Goal: Task Accomplishment & Management: Manage account settings

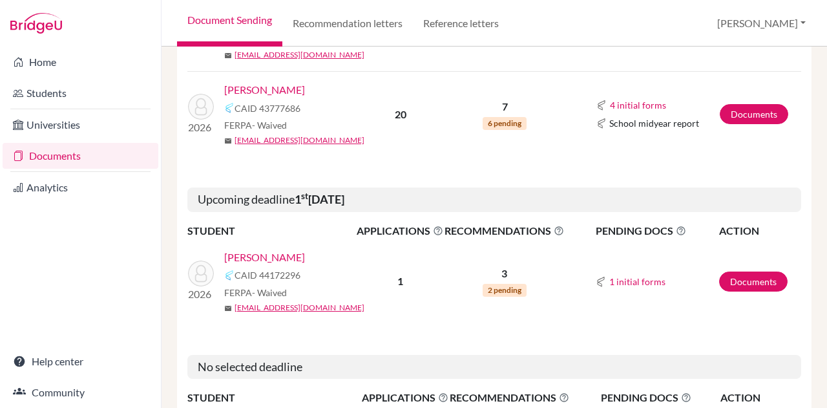
scroll to position [1181, 0]
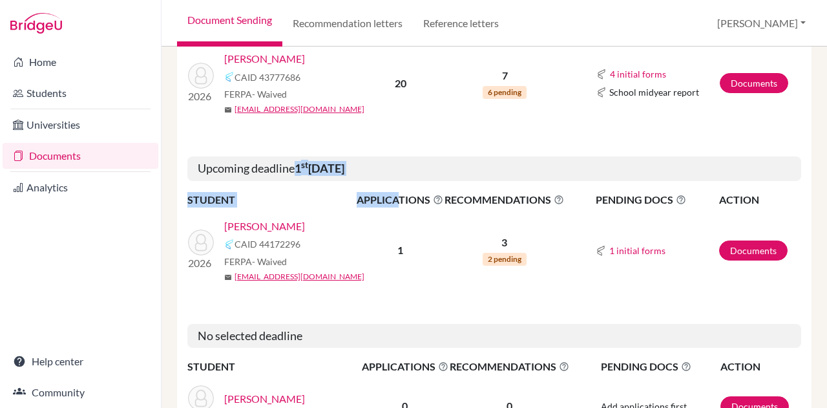
drag, startPoint x: 300, startPoint y: 138, endPoint x: 395, endPoint y: 170, distance: 100.7
click at [395, 170] on div "Upcoming deadline 1 st April 2026 STUDENT APPLICATIONS The displayed number ref…" at bounding box center [494, 219] width 634 height 147
click at [350, 313] on div "No selected deadline" at bounding box center [494, 335] width 634 height 45
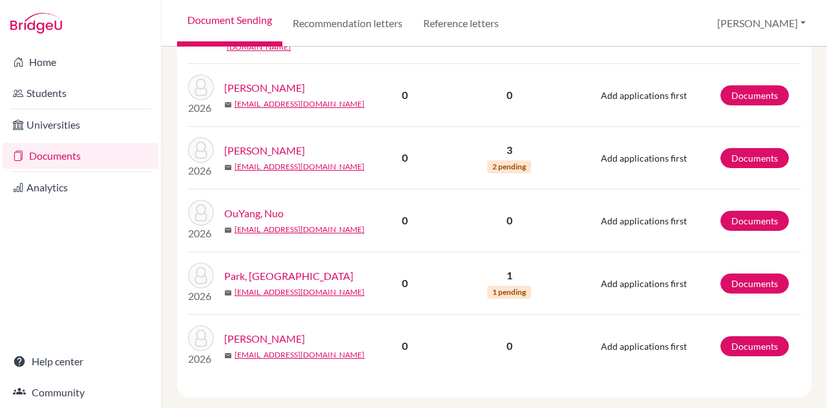
scroll to position [1778, 0]
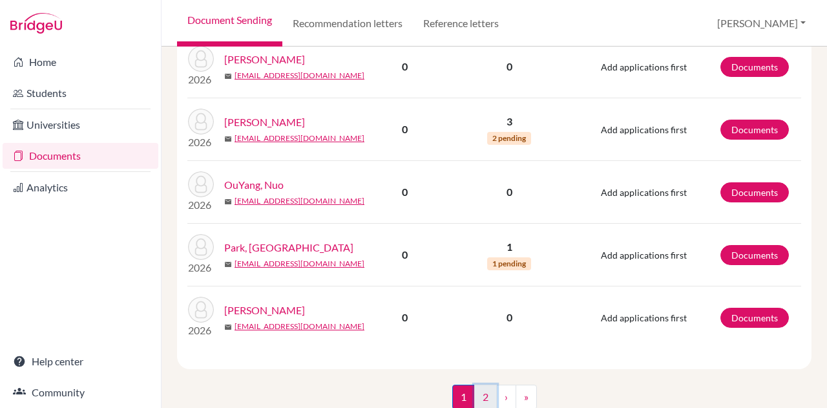
click at [481, 384] on link "2" at bounding box center [485, 396] width 23 height 25
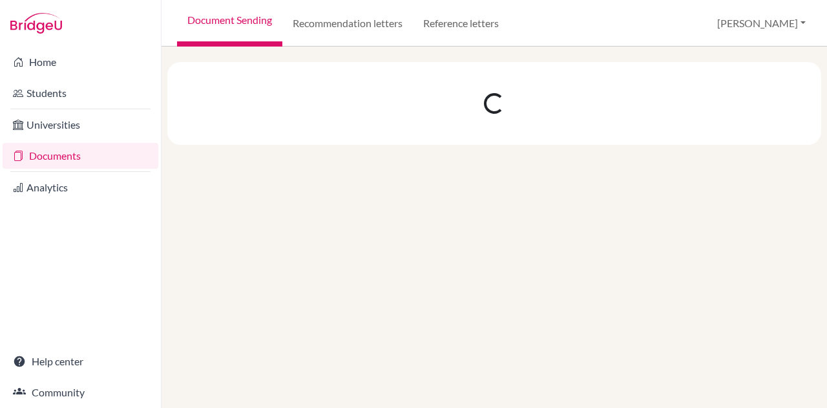
scroll to position [0, 0]
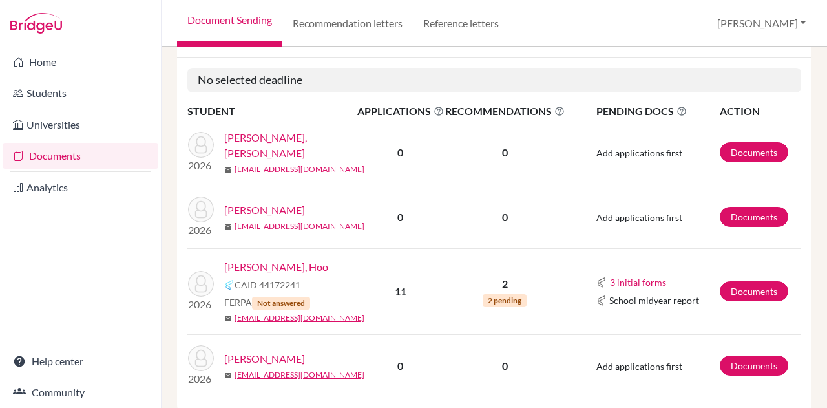
scroll to position [224, 0]
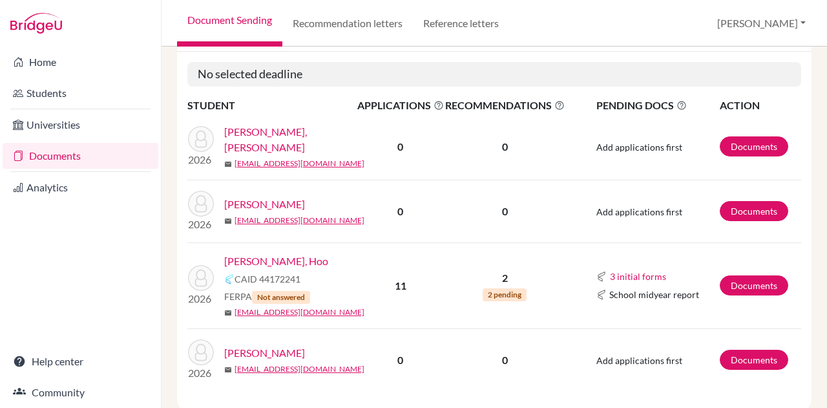
click at [258, 262] on link "[PERSON_NAME], Hoo" at bounding box center [276, 261] width 104 height 16
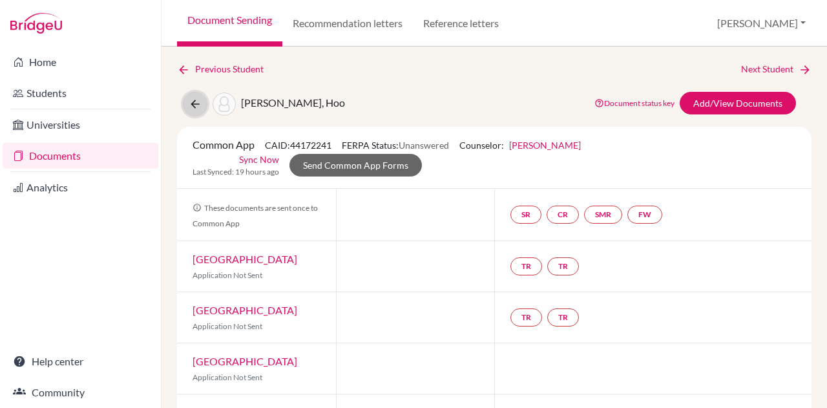
click at [192, 105] on icon at bounding box center [195, 104] width 13 height 13
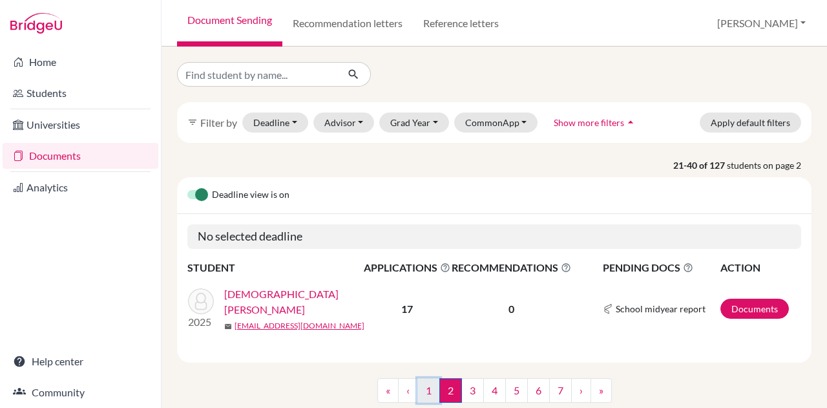
click at [417, 381] on link "1" at bounding box center [428, 390] width 23 height 25
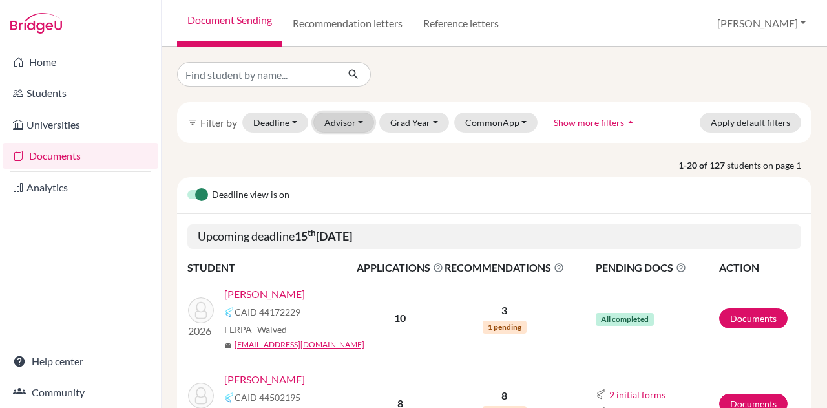
click at [356, 122] on button "Advisor" at bounding box center [343, 122] width 61 height 20
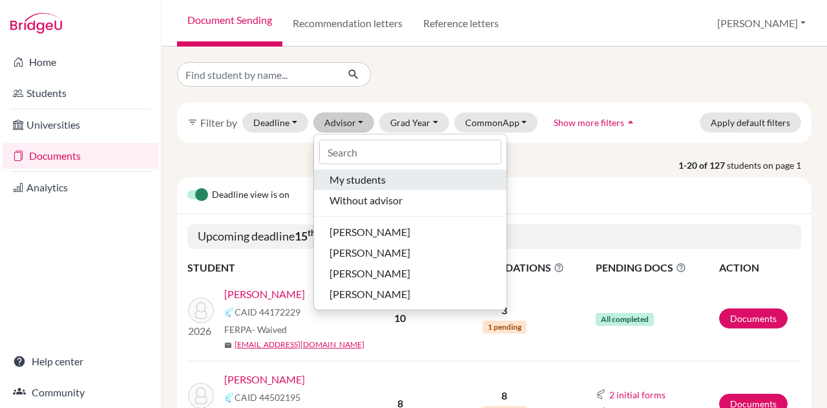
click at [362, 179] on span "My students" at bounding box center [357, 180] width 56 height 16
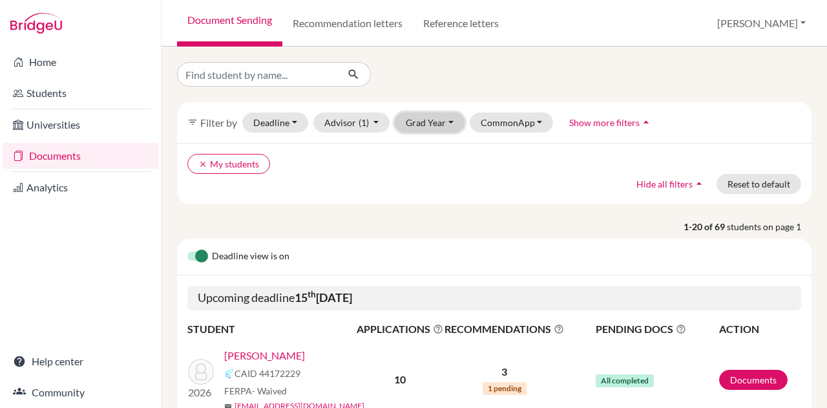
click at [421, 131] on button "Grad Year" at bounding box center [430, 122] width 70 height 20
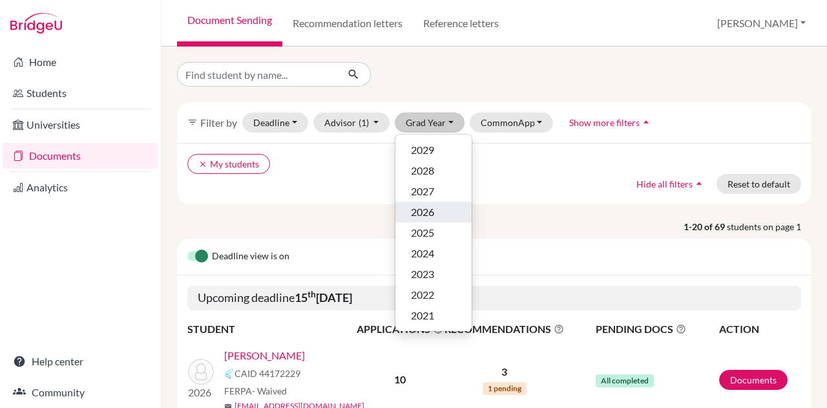
click at [437, 218] on div "2026" at bounding box center [433, 212] width 45 height 16
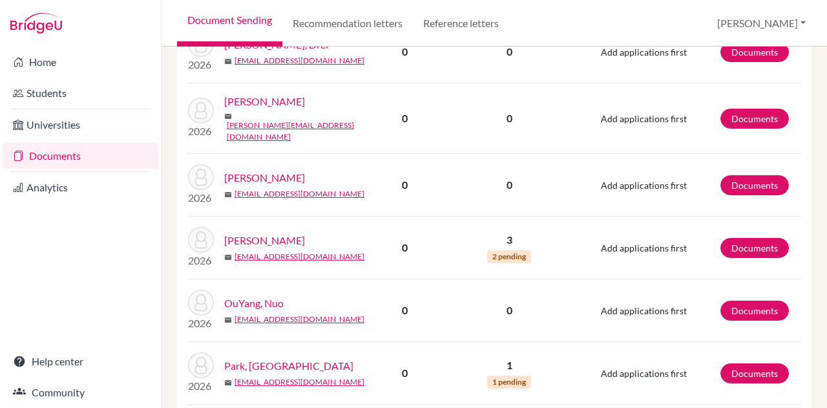
scroll to position [1778, 0]
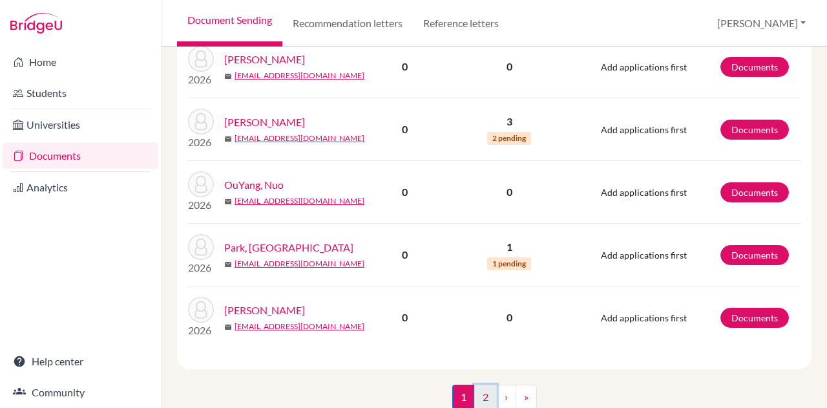
click at [475, 384] on link "2" at bounding box center [485, 396] width 23 height 25
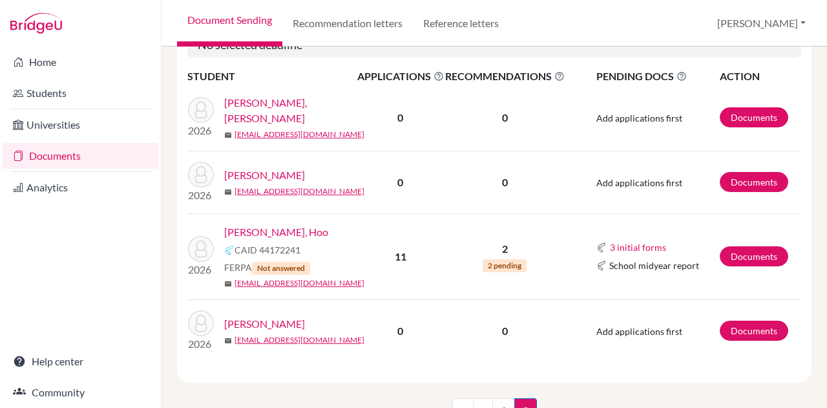
scroll to position [253, 0]
click at [249, 224] on link "[PERSON_NAME], Hoo" at bounding box center [276, 232] width 104 height 16
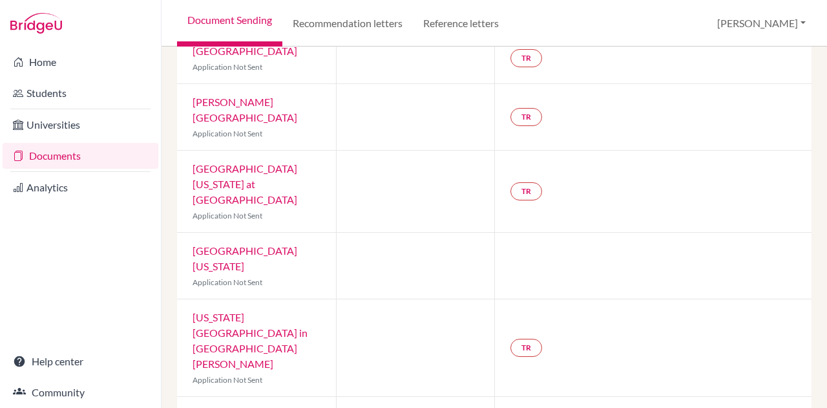
scroll to position [487, 0]
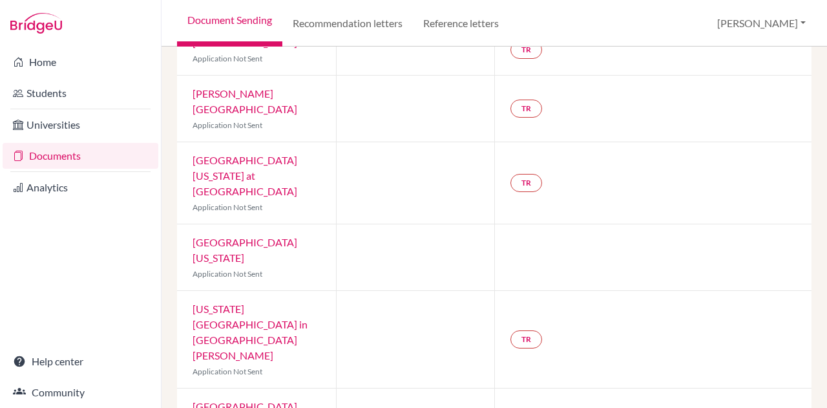
click at [213, 400] on link "[GEOGRAPHIC_DATA][US_STATE]" at bounding box center [244, 414] width 105 height 28
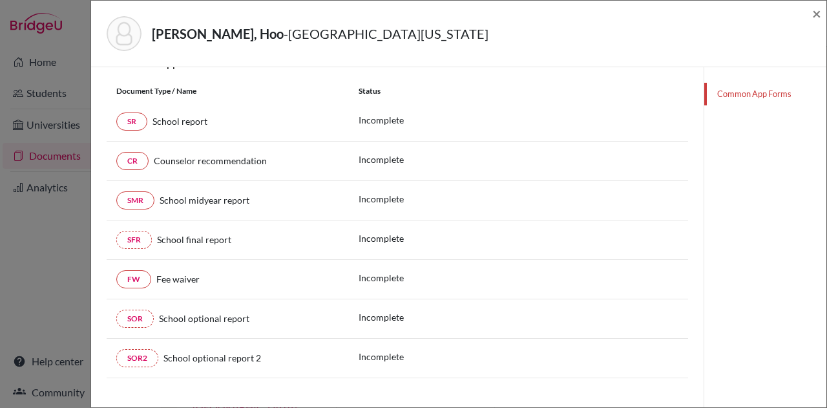
scroll to position [244, 0]
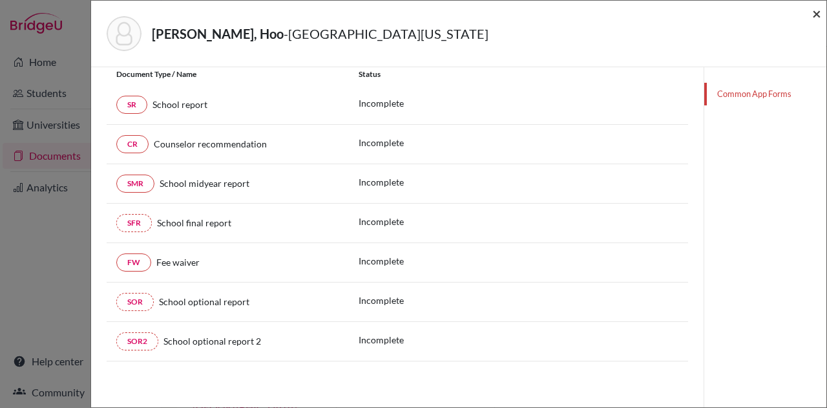
click at [818, 13] on span "×" at bounding box center [816, 13] width 9 height 19
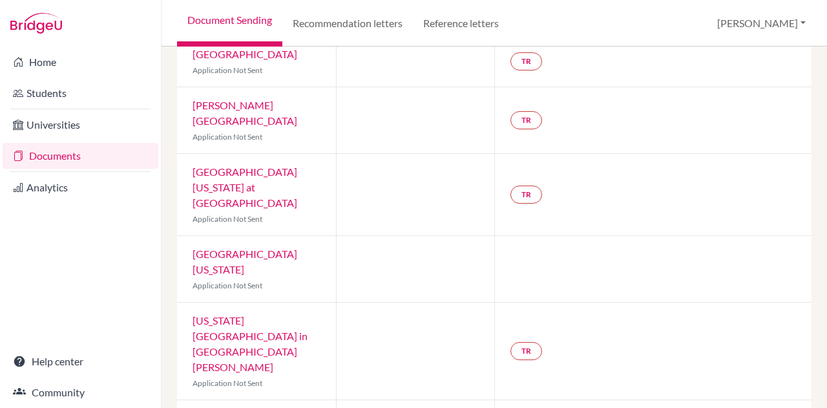
scroll to position [487, 0]
